Goal: Information Seeking & Learning: Learn about a topic

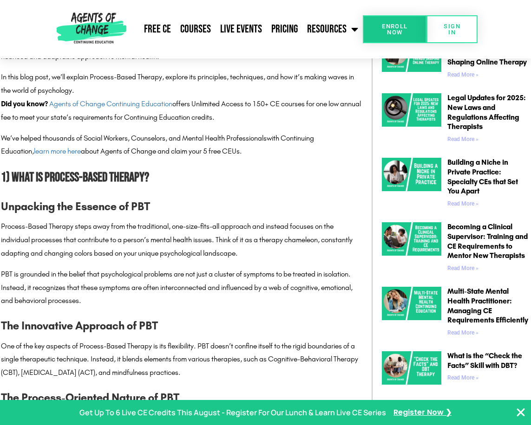
scroll to position [604, 0]
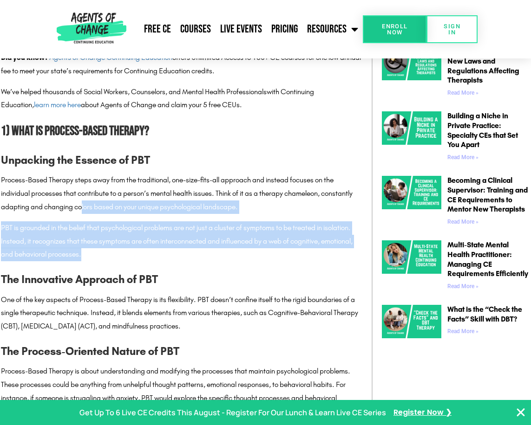
drag, startPoint x: 82, startPoint y: 206, endPoint x: 157, endPoint y: 254, distance: 88.5
click at [157, 254] on div "Unpacking the Essence of PBT Process-Based Therapy steps away from the traditio…" at bounding box center [181, 383] width 361 height 465
drag, startPoint x: 157, startPoint y: 254, endPoint x: 147, endPoint y: 262, distance: 12.6
click at [147, 262] on p "PBT is grounded in the belief that psychological problems are not just a cluste…" at bounding box center [181, 242] width 361 height 40
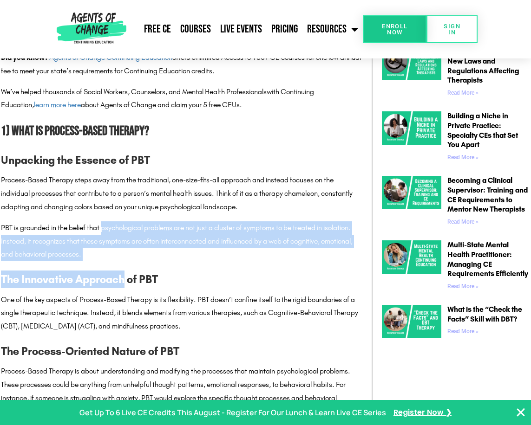
drag, startPoint x: 103, startPoint y: 226, endPoint x: 126, endPoint y: 262, distance: 42.4
click at [126, 262] on div "Unpacking the Essence of PBT Process-Based Therapy steps away from the traditio…" at bounding box center [181, 383] width 361 height 465
drag, startPoint x: 126, startPoint y: 262, endPoint x: 186, endPoint y: 259, distance: 60.5
click at [186, 259] on p "PBT is grounded in the belief that psychological problems are not just a cluste…" at bounding box center [181, 242] width 361 height 40
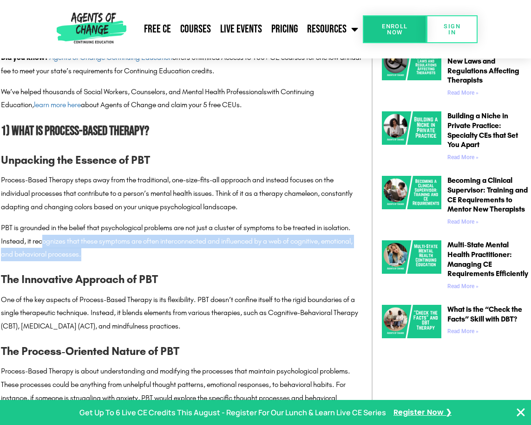
drag, startPoint x: 42, startPoint y: 242, endPoint x: 130, endPoint y: 257, distance: 89.1
click at [130, 257] on p "PBT is grounded in the belief that psychological problems are not just a cluste…" at bounding box center [181, 242] width 361 height 40
drag, startPoint x: 130, startPoint y: 257, endPoint x: 153, endPoint y: 257, distance: 23.7
click at [153, 257] on p "PBT is grounded in the belief that psychological problems are not just a cluste…" at bounding box center [181, 242] width 361 height 40
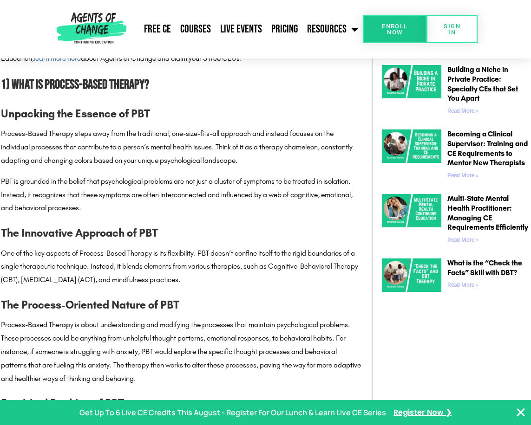
scroll to position [697, 0]
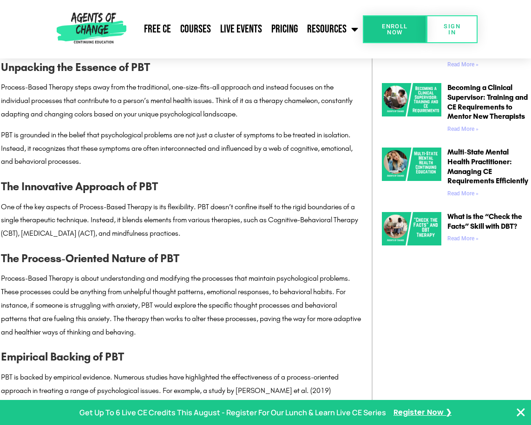
drag, startPoint x: 64, startPoint y: 207, endPoint x: 311, endPoint y: 232, distance: 248.3
click at [311, 232] on p "One of the key aspects of Process-Based Therapy is its flexibility. PBT doesn’t…" at bounding box center [181, 221] width 361 height 40
drag, startPoint x: 311, startPoint y: 232, endPoint x: 283, endPoint y: 239, distance: 28.7
click at [283, 239] on p "One of the key aspects of Process-Based Therapy is its flexibility. PBT doesn’t…" at bounding box center [181, 221] width 361 height 40
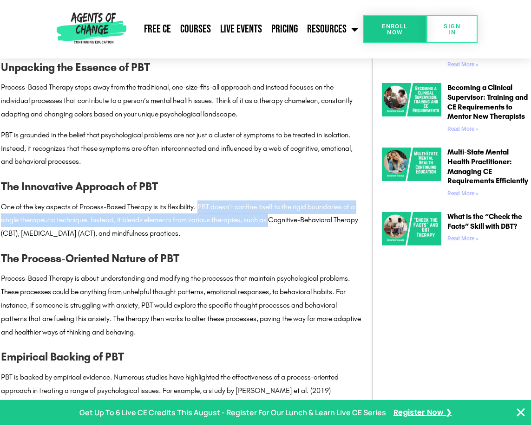
drag, startPoint x: 201, startPoint y: 209, endPoint x: 282, endPoint y: 225, distance: 83.4
click at [282, 225] on p "One of the key aspects of Process-Based Therapy is its flexibility. PBT doesn’t…" at bounding box center [181, 221] width 361 height 40
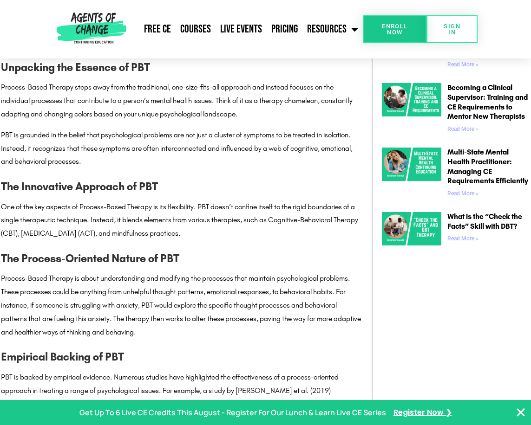
drag, startPoint x: 282, startPoint y: 225, endPoint x: 282, endPoint y: 233, distance: 7.4
click at [282, 233] on p "One of the key aspects of Process-Based Therapy is its flexibility. PBT doesn’t…" at bounding box center [181, 221] width 361 height 40
drag, startPoint x: 240, startPoint y: 206, endPoint x: 276, endPoint y: 232, distance: 44.6
click at [276, 232] on p "One of the key aspects of Process-Based Therapy is its flexibility. PBT doesn’t…" at bounding box center [181, 221] width 361 height 40
drag, startPoint x: 276, startPoint y: 232, endPoint x: 281, endPoint y: 237, distance: 7.9
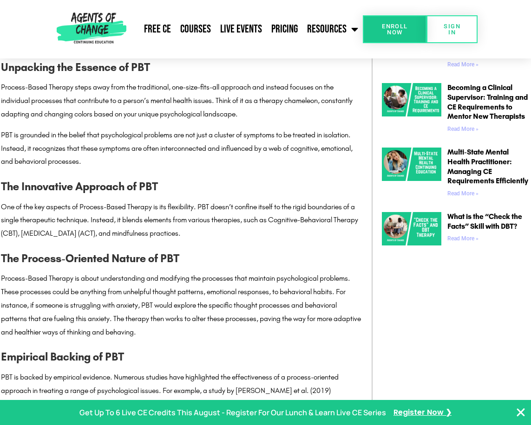
click at [281, 237] on p "One of the key aspects of Process-Based Therapy is its flexibility. PBT doesn’t…" at bounding box center [181, 221] width 361 height 40
drag, startPoint x: 212, startPoint y: 208, endPoint x: 271, endPoint y: 233, distance: 63.5
click at [271, 233] on p "One of the key aspects of Process-Based Therapy is its flexibility. PBT doesn’t…" at bounding box center [181, 221] width 361 height 40
drag, startPoint x: 271, startPoint y: 233, endPoint x: 273, endPoint y: 241, distance: 8.6
click at [273, 241] on div "Unpacking the Essence of PBT Process-Based Therapy steps away from the traditio…" at bounding box center [181, 291] width 361 height 465
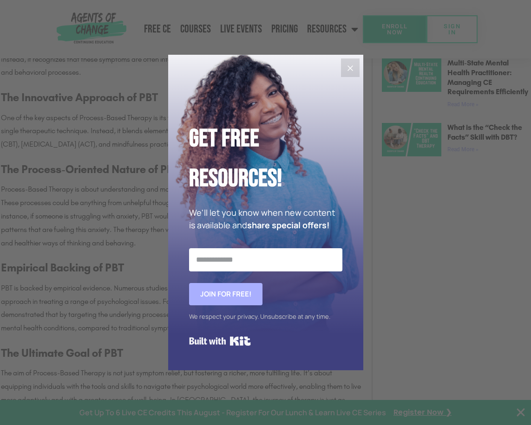
scroll to position [790, 0]
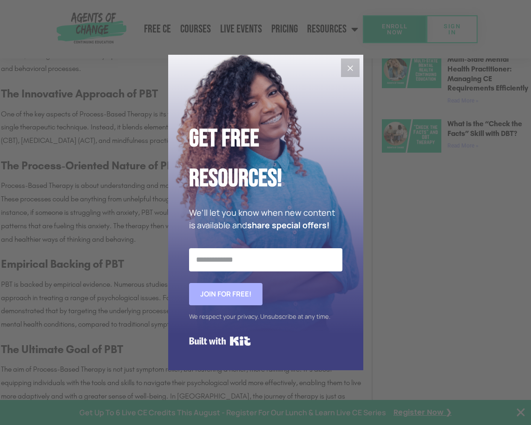
click at [353, 65] on icon "Close" at bounding box center [350, 68] width 11 height 11
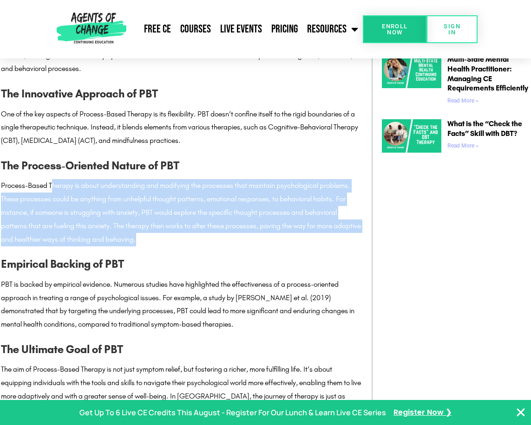
drag, startPoint x: 52, startPoint y: 186, endPoint x: 184, endPoint y: 237, distance: 141.9
click at [184, 237] on p "Process-Based Therapy is about understanding and modifying the processes that m…" at bounding box center [181, 212] width 361 height 67
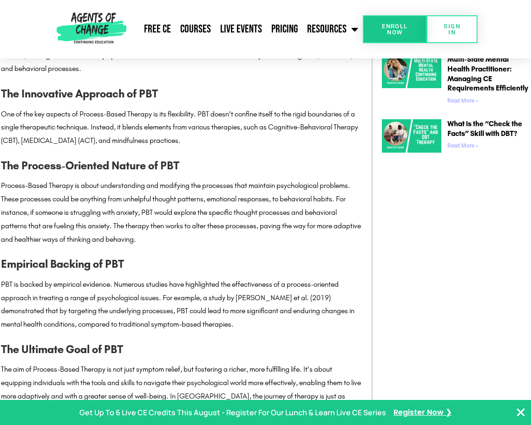
drag, startPoint x: 184, startPoint y: 237, endPoint x: 216, endPoint y: 248, distance: 33.2
click at [216, 248] on div "Unpacking the Essence of PBT Process-Based Therapy steps away from the traditio…" at bounding box center [181, 198] width 361 height 465
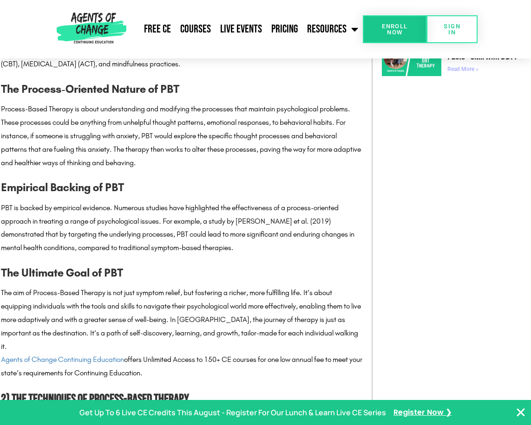
scroll to position [883, 0]
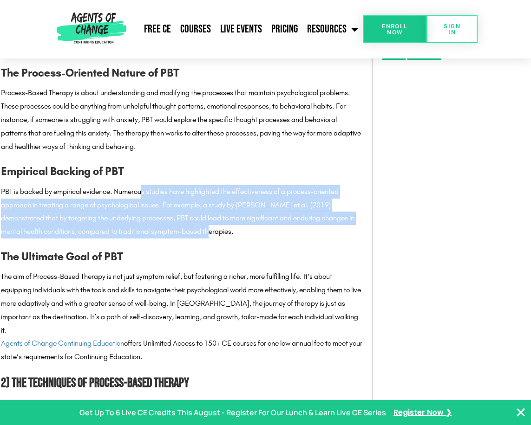
drag, startPoint x: 144, startPoint y: 191, endPoint x: 208, endPoint y: 232, distance: 76.3
click at [208, 232] on p "PBT is backed by empirical evidence. Numerous studies have highlighted the effe…" at bounding box center [181, 211] width 361 height 53
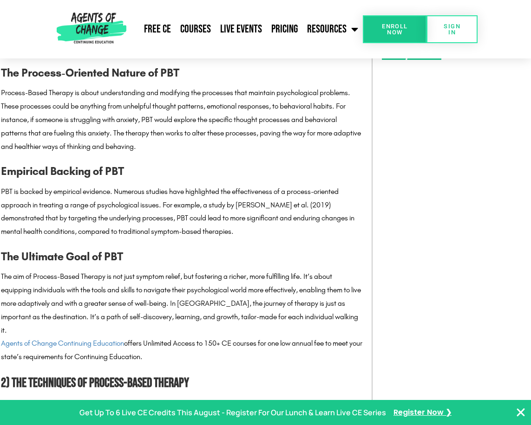
drag, startPoint x: 208, startPoint y: 232, endPoint x: 212, endPoint y: 242, distance: 10.4
click at [212, 242] on div "Unpacking the Essence of PBT Process-Based Therapy steps away from the traditio…" at bounding box center [181, 105] width 361 height 465
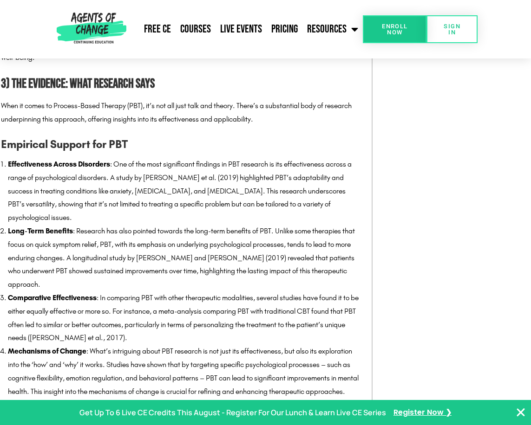
scroll to position [1765, 0]
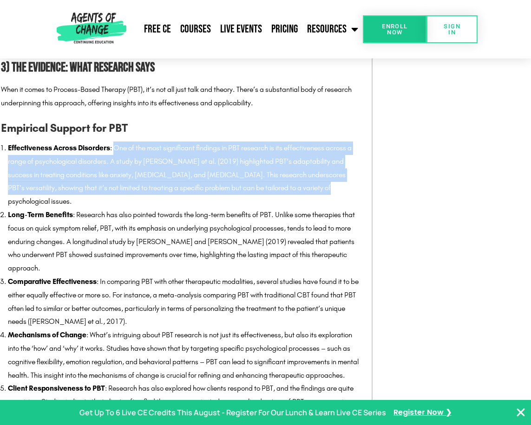
drag, startPoint x: 117, startPoint y: 135, endPoint x: 319, endPoint y: 181, distance: 206.8
click at [319, 181] on li "Effectiveness Across Disorders : One of the most significant findings in PBT re…" at bounding box center [185, 175] width 354 height 67
click at [320, 181] on li "Effectiveness Across Disorders : One of the most significant findings in PBT re…" at bounding box center [185, 175] width 354 height 67
